Goal: Task Accomplishment & Management: Use online tool/utility

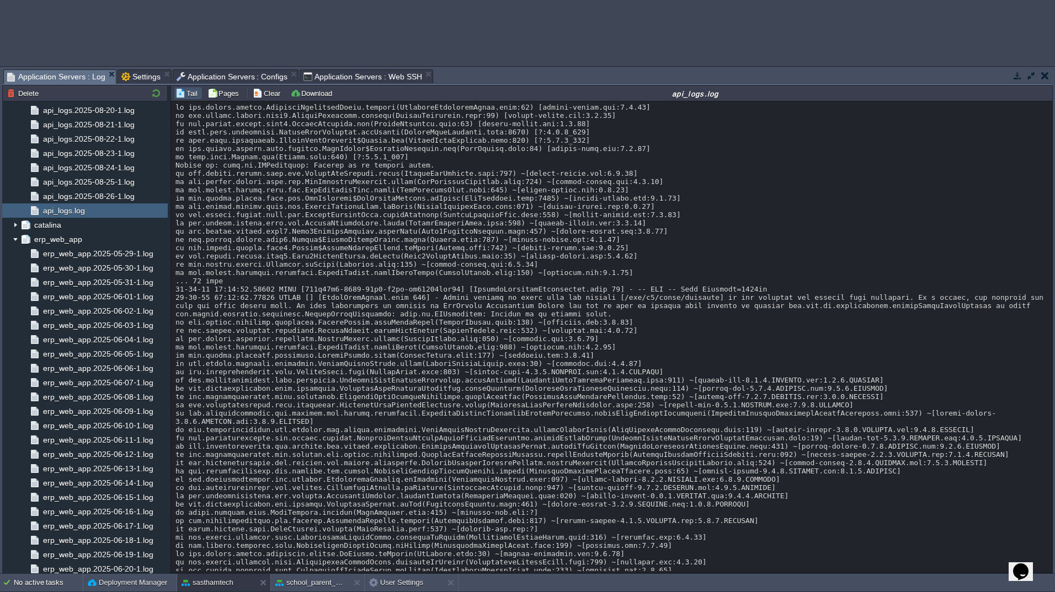
scroll to position [11216, 0]
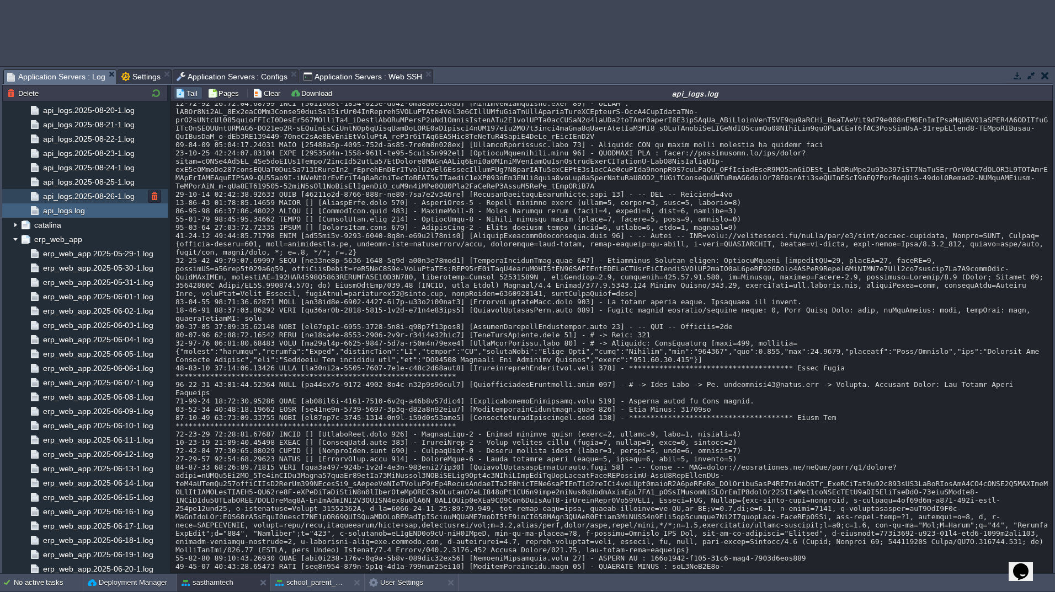
click at [90, 198] on span "api_logs.2025-08-26-1.log" at bounding box center [88, 196] width 95 height 10
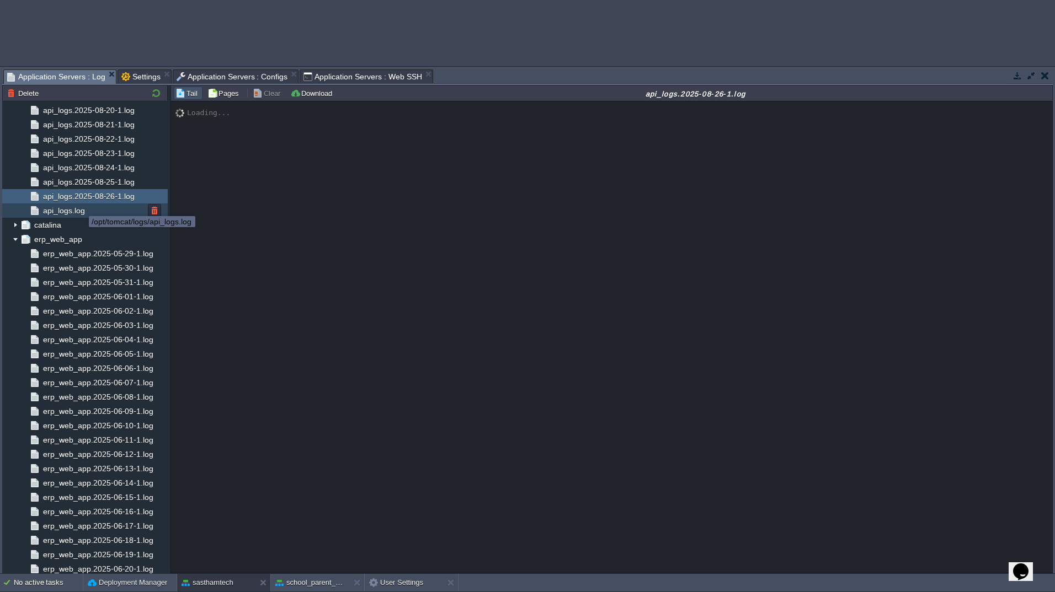
click at [72, 213] on span "api_logs.log" at bounding box center [64, 211] width 46 height 10
click at [1032, 80] on button "button" at bounding box center [1031, 76] width 10 height 10
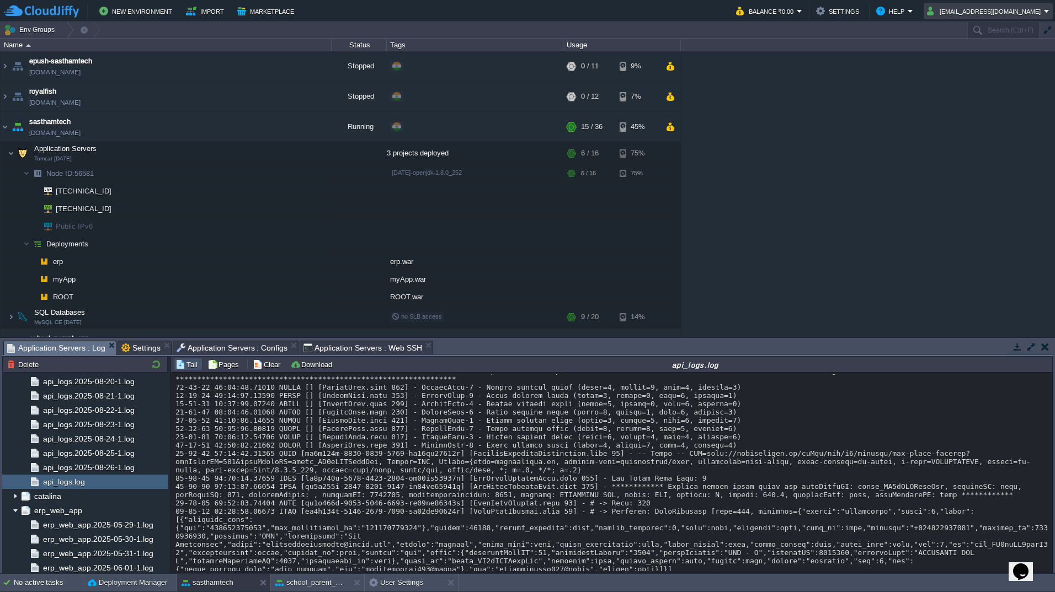
scroll to position [12072, 0]
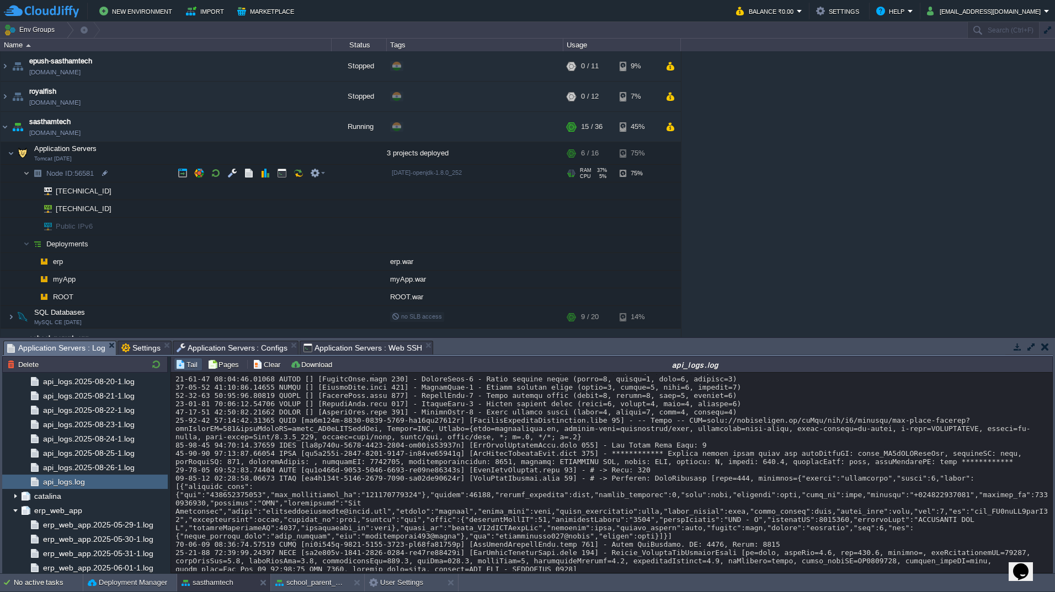
click at [29, 170] on img at bounding box center [26, 173] width 7 height 17
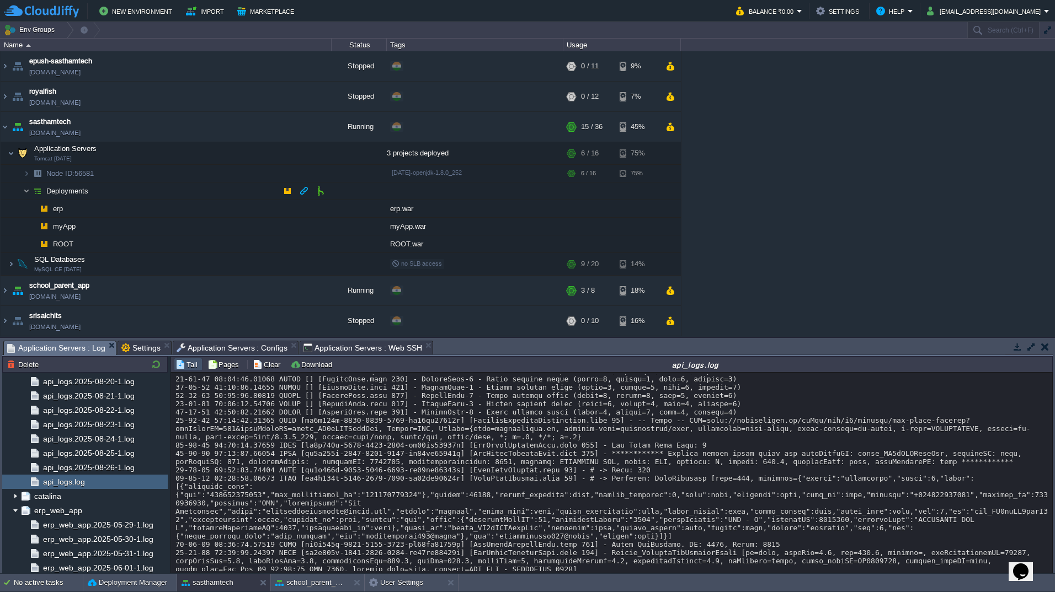
click at [29, 188] on img at bounding box center [26, 191] width 7 height 17
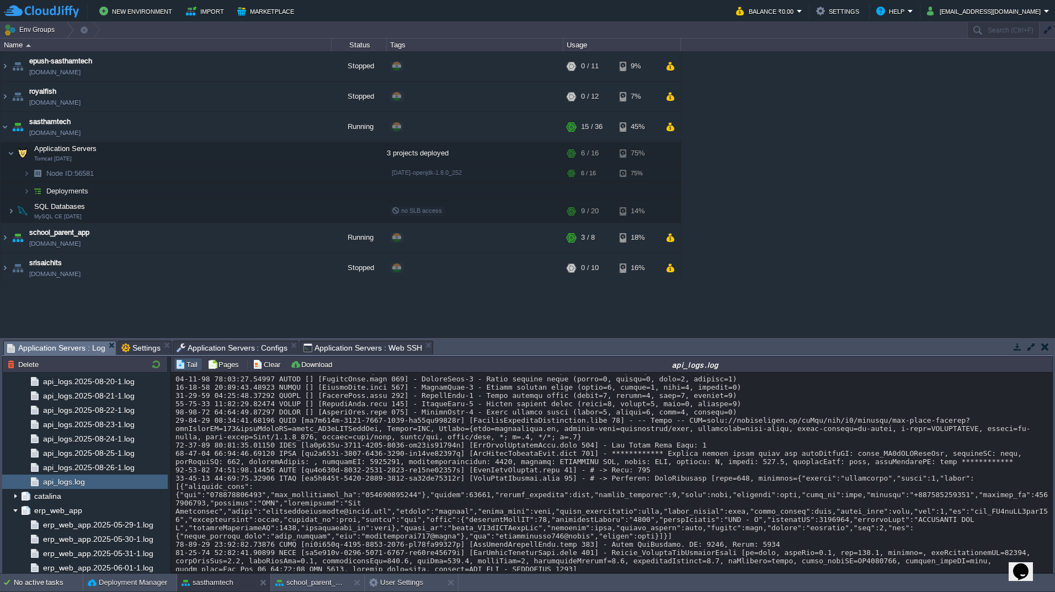
scroll to position [12088, 0]
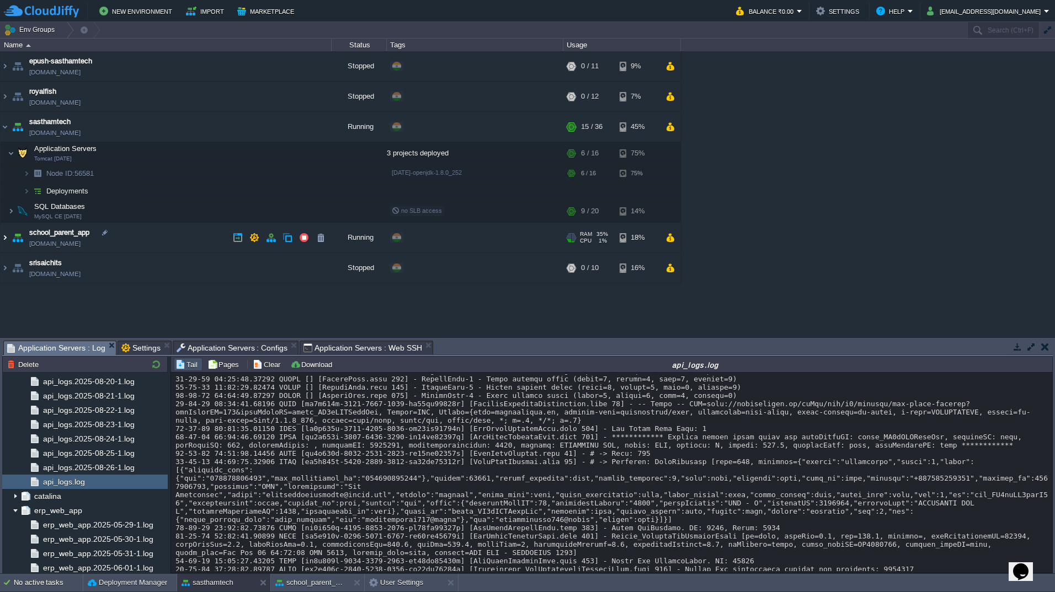
click at [8, 241] on img at bounding box center [5, 238] width 9 height 30
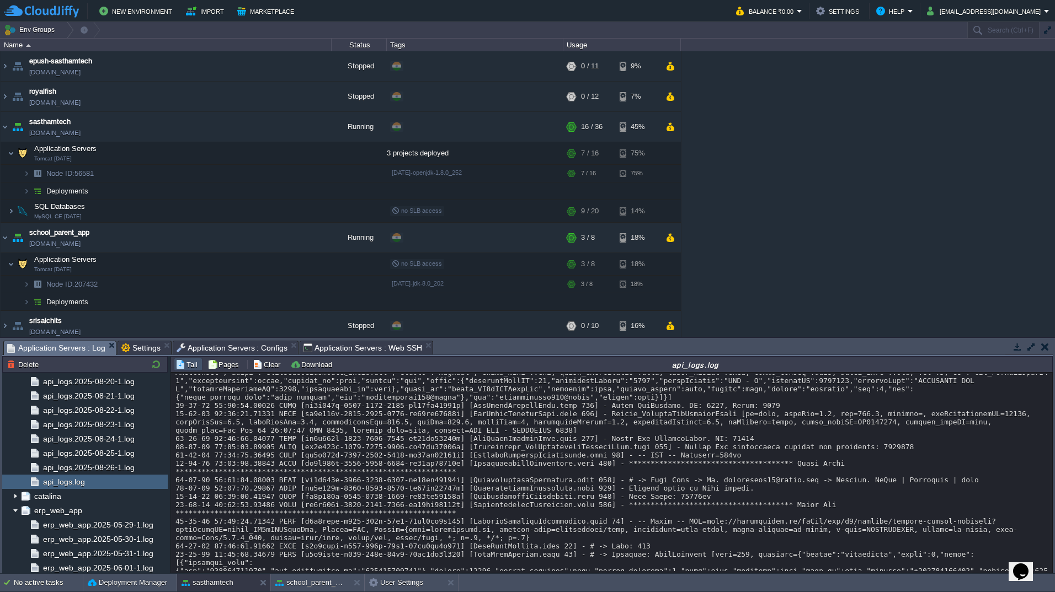
scroll to position [12287, 0]
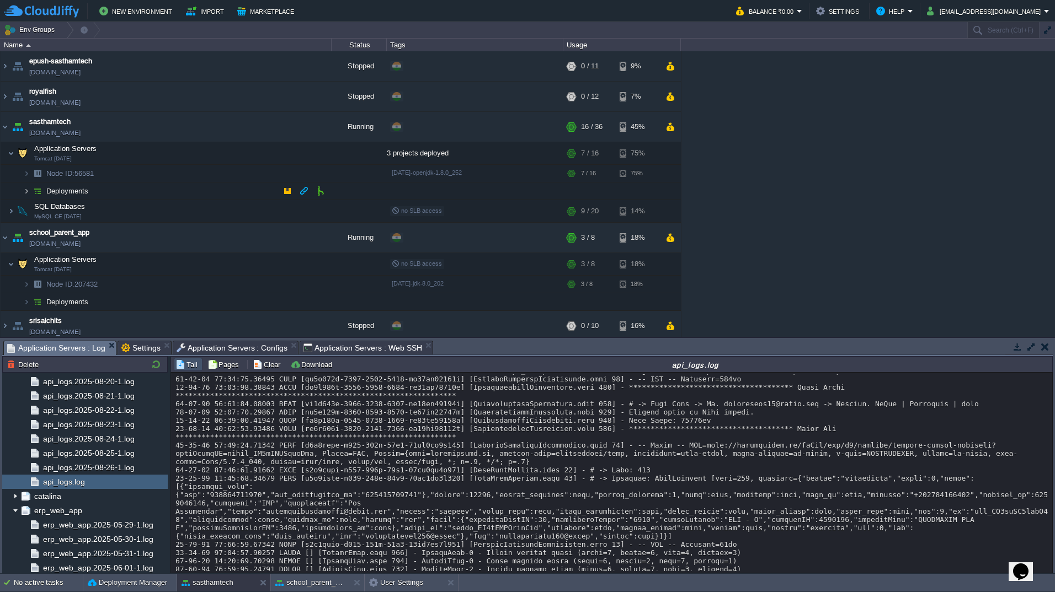
click at [28, 190] on img at bounding box center [26, 191] width 7 height 17
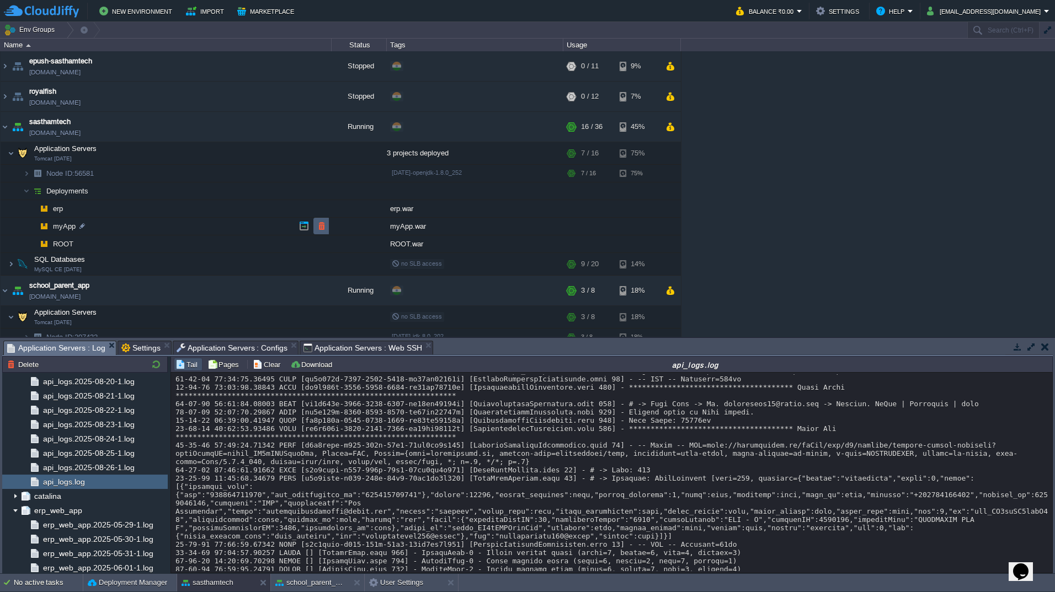
click at [319, 228] on button "button" at bounding box center [322, 226] width 10 height 10
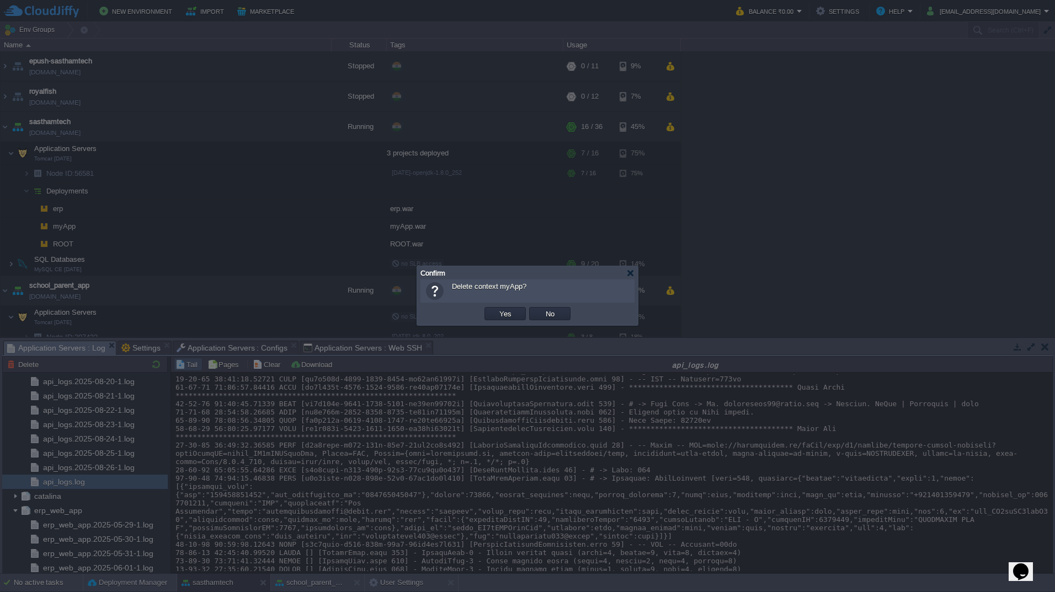
scroll to position [12378, 0]
click at [504, 316] on button "Yes" at bounding box center [505, 314] width 19 height 10
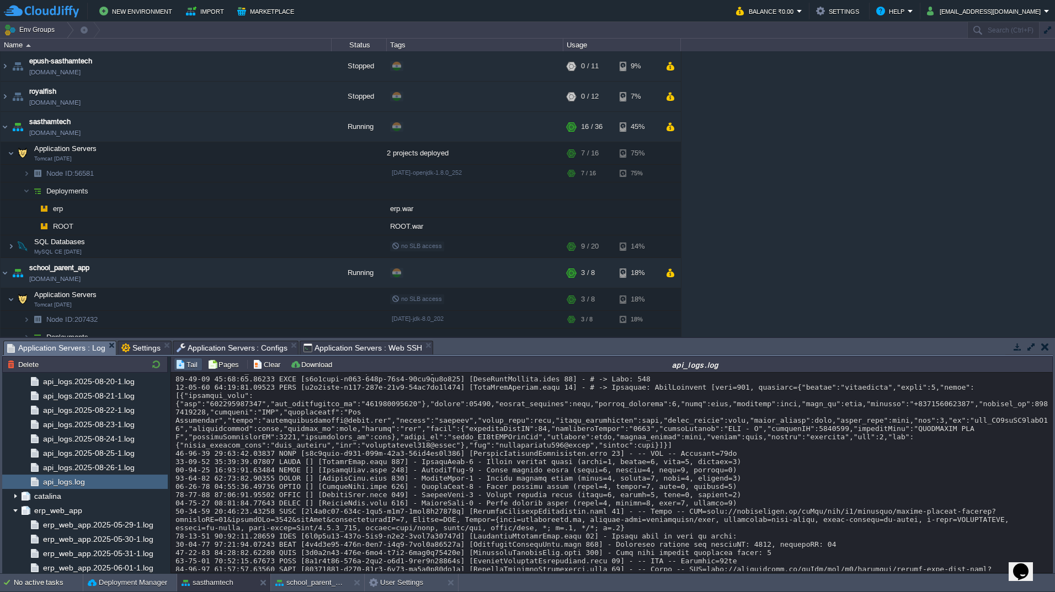
scroll to position [12486, 0]
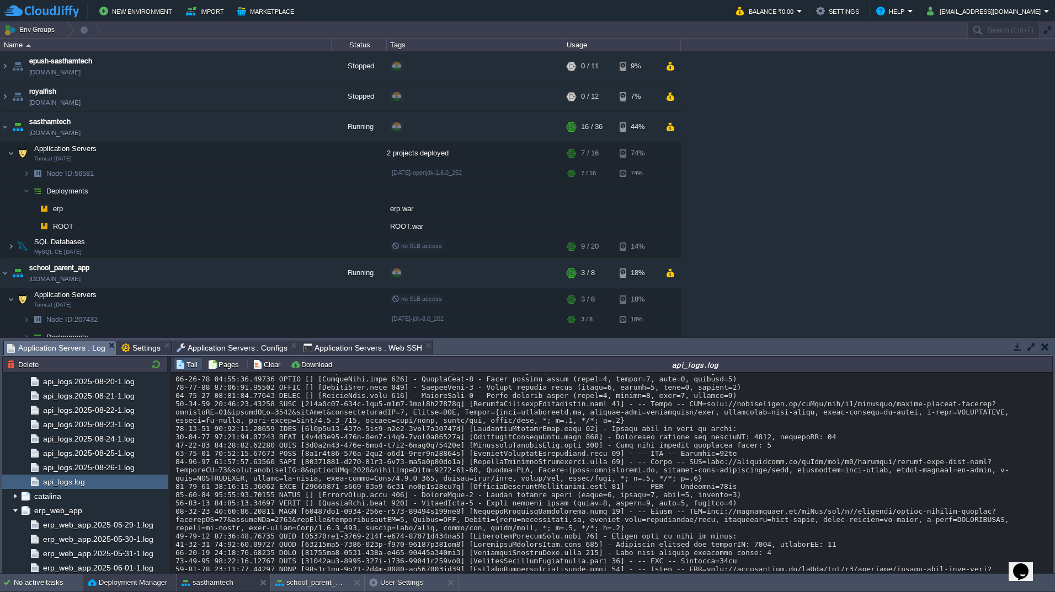
click at [119, 583] on button "Deployment Manager" at bounding box center [127, 583] width 79 height 11
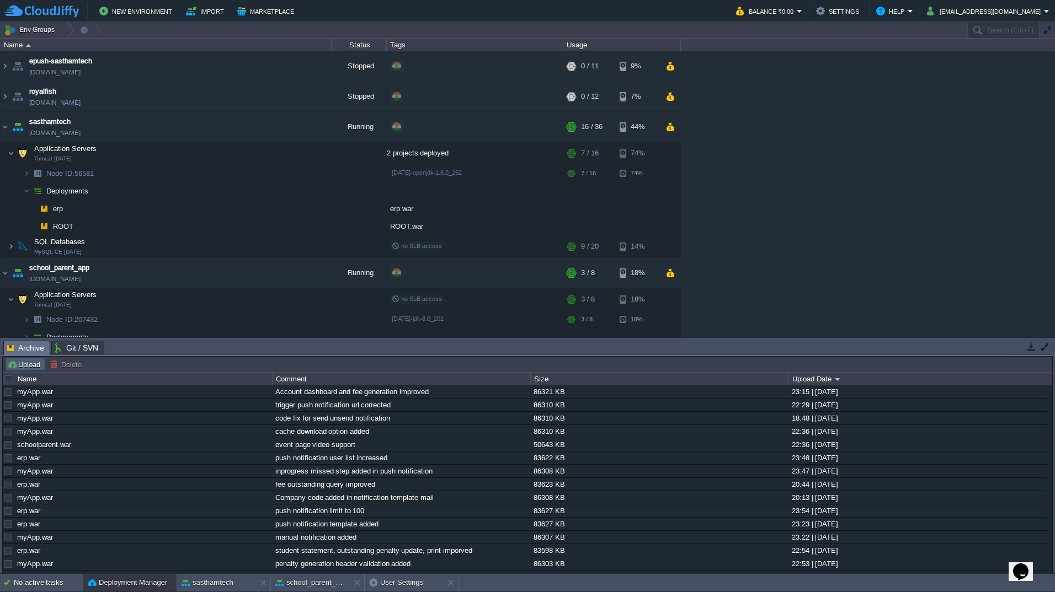
click at [26, 364] on button "Upload" at bounding box center [25, 365] width 36 height 10
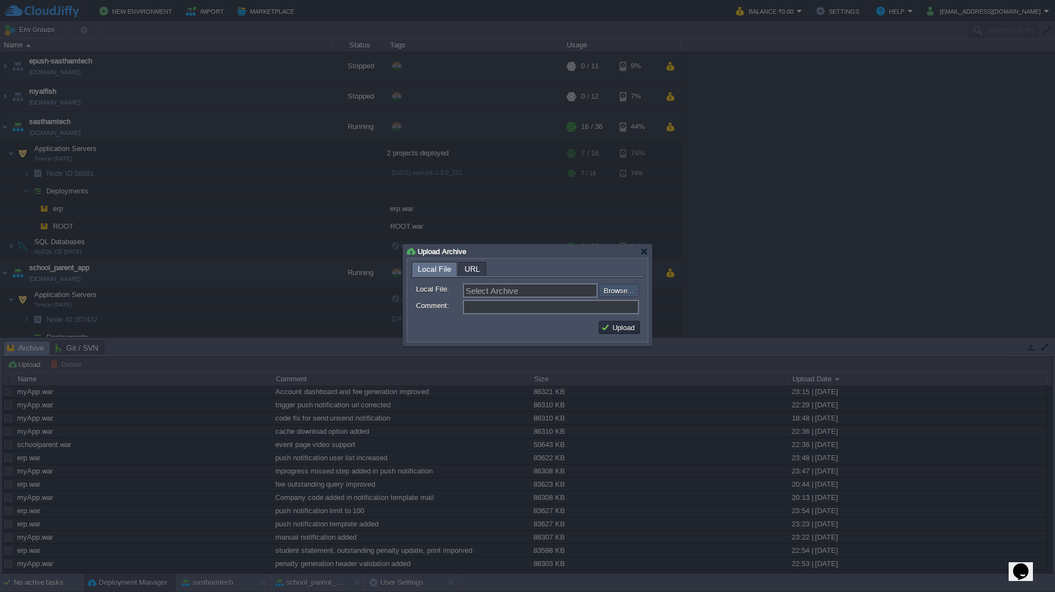
click at [637, 289] on input "file" at bounding box center [569, 290] width 140 height 13
type input "C:\fakepath\myApp.war"
type input "myApp.war"
click at [524, 307] on input "Comment:" at bounding box center [551, 307] width 176 height 14
type input "null exception fixed in fee outstanding penalty"
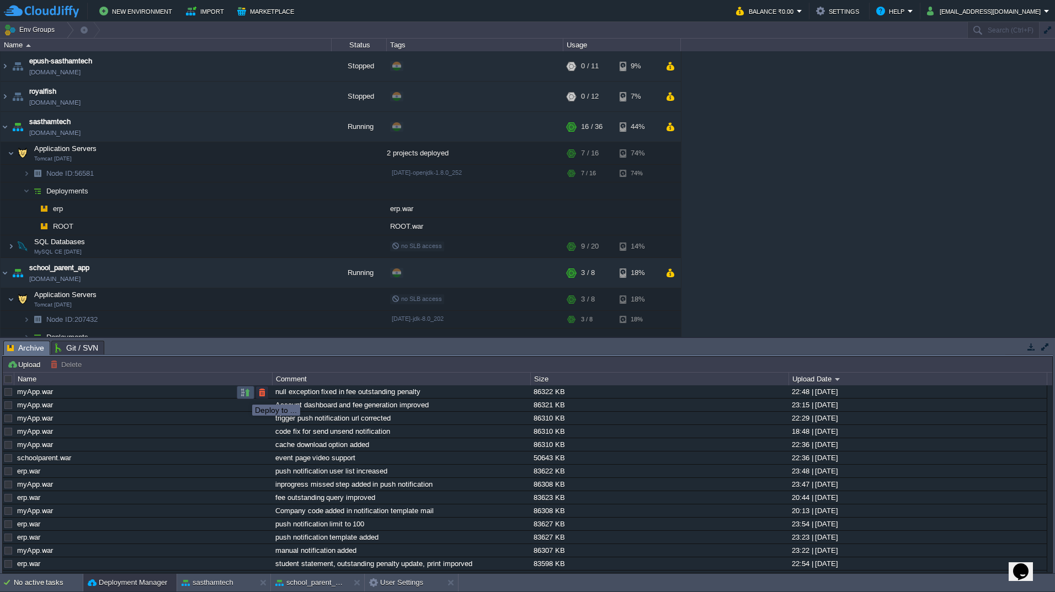
click at [244, 395] on button "button" at bounding box center [246, 393] width 10 height 10
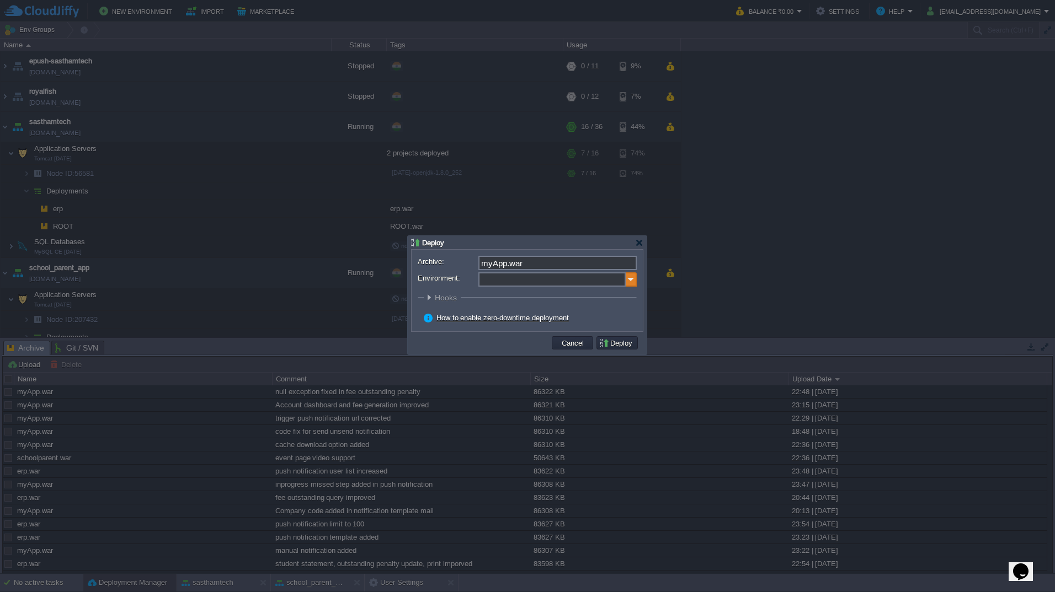
click at [626, 283] on img at bounding box center [631, 280] width 11 height 14
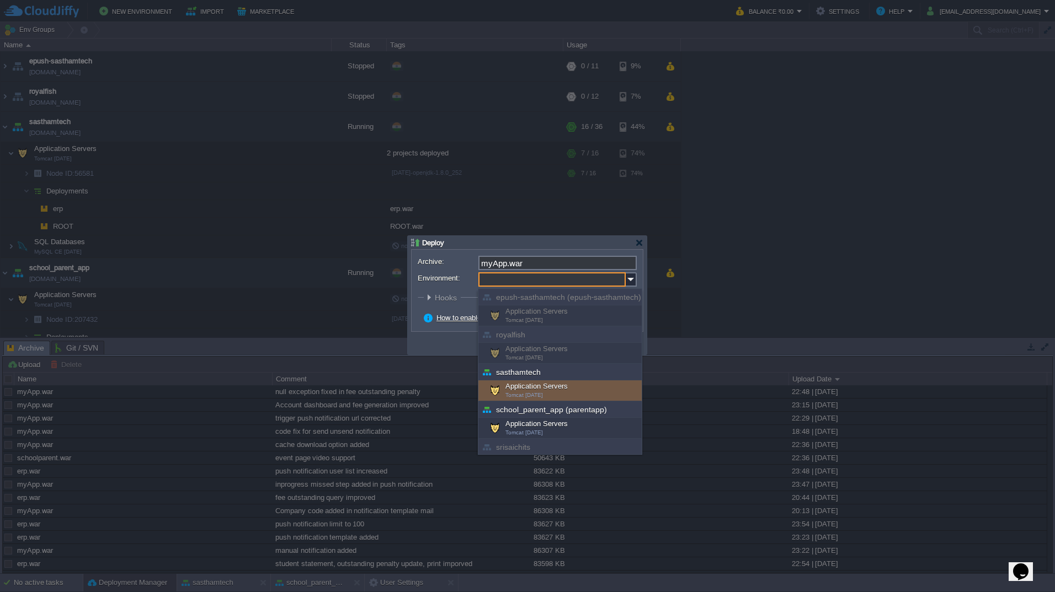
click at [506, 387] on div "Application Servers Tomcat [DATE]" at bounding box center [559, 391] width 163 height 21
type input "Application Servers (sasthamtech)"
type input "ROOT-111"
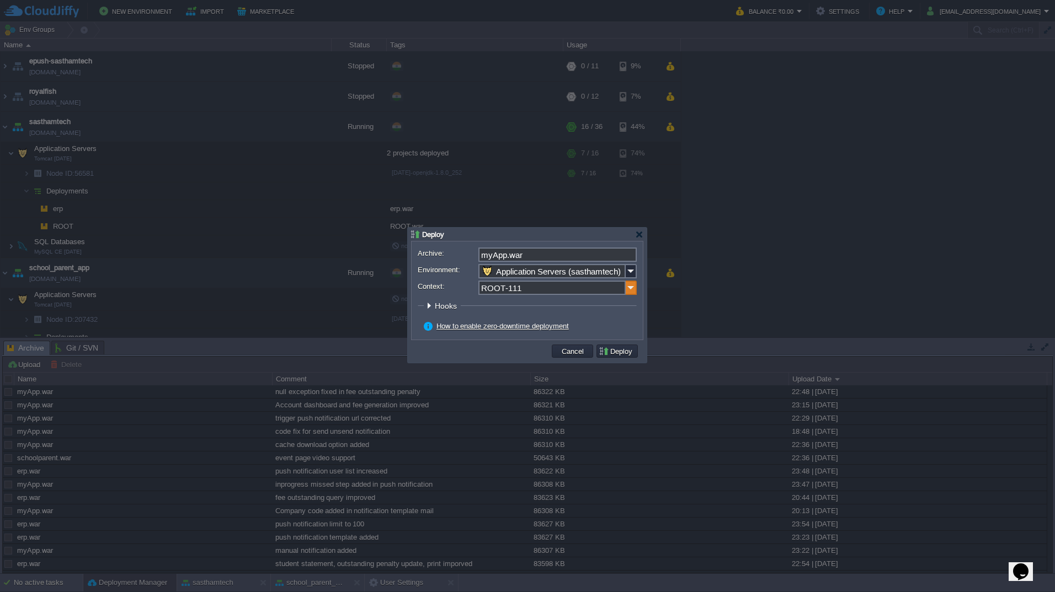
click at [631, 283] on img at bounding box center [631, 288] width 11 height 14
click at [559, 293] on input "ROOT-111" at bounding box center [551, 288] width 147 height 14
type input "myApp"
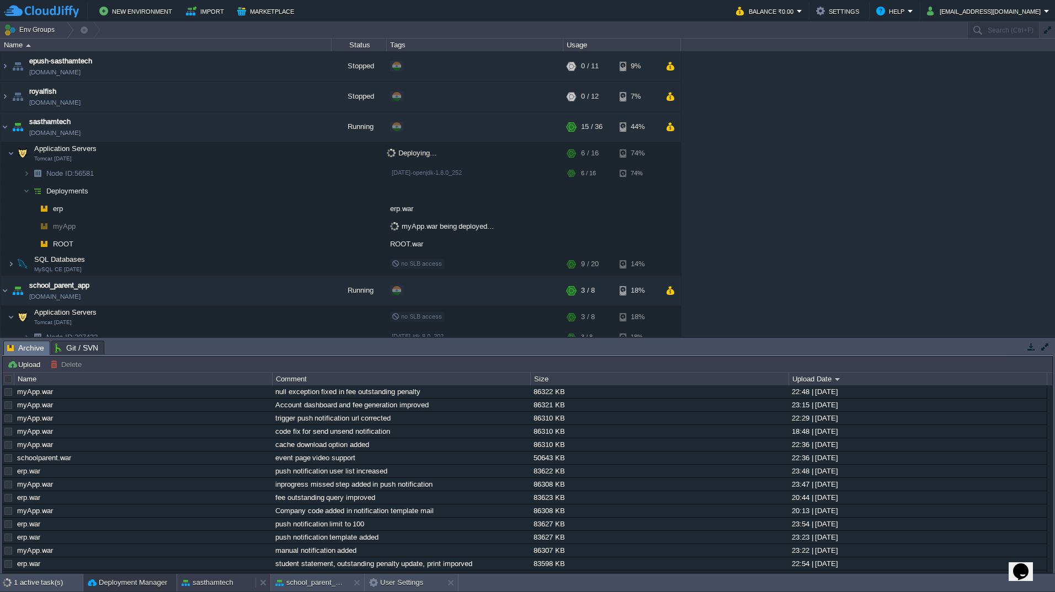
click at [200, 585] on button "sasthamtech" at bounding box center [207, 583] width 52 height 11
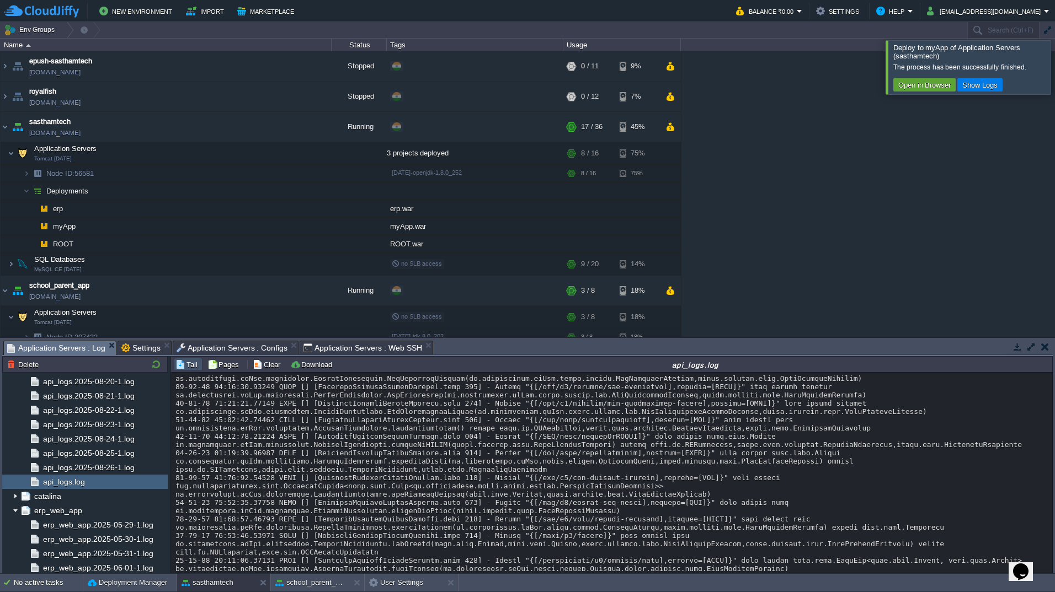
scroll to position [14812, 0]
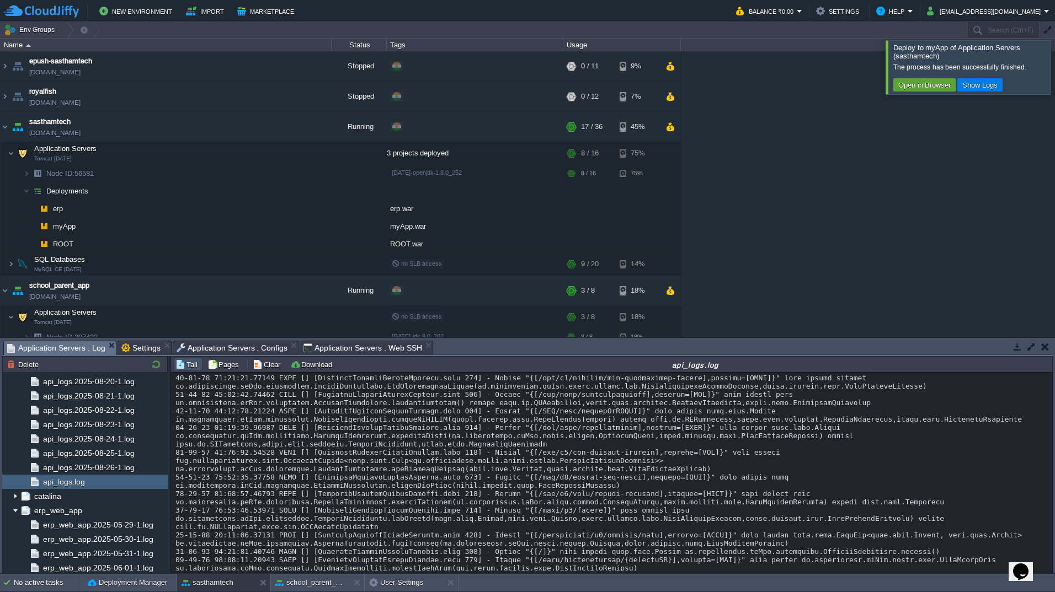
click at [1033, 348] on button "button" at bounding box center [1031, 347] width 10 height 10
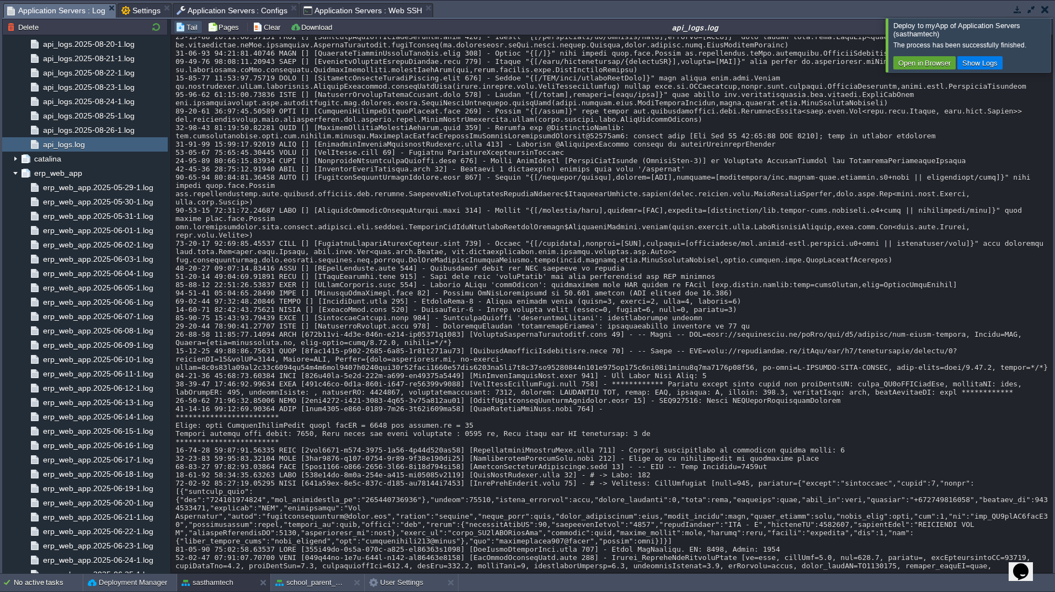
scroll to position [15077, 0]
